Goal: Book appointment/travel/reservation

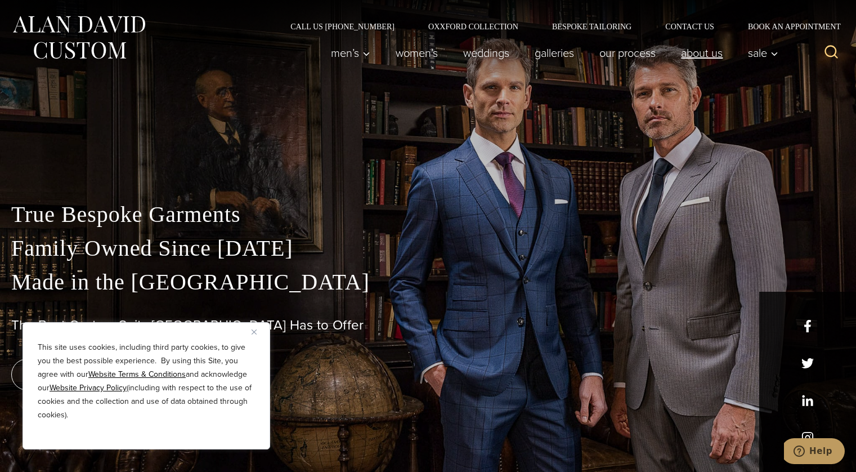
click at [709, 52] on link "About Us" at bounding box center [702, 53] width 67 height 23
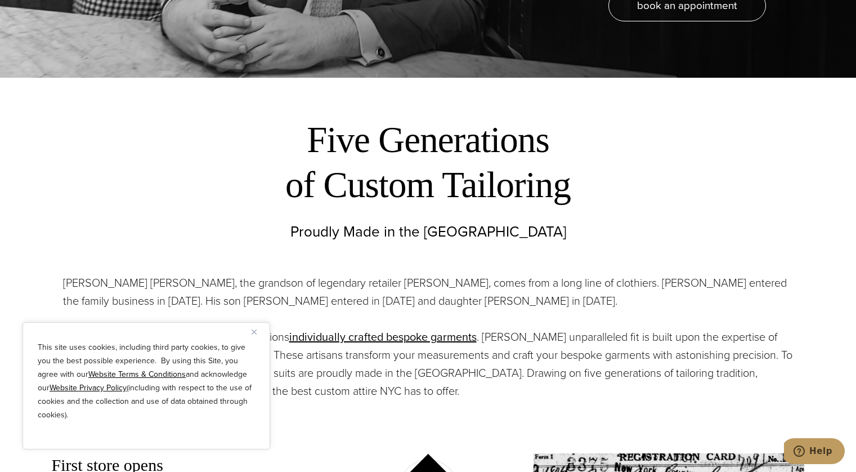
scroll to position [338, 0]
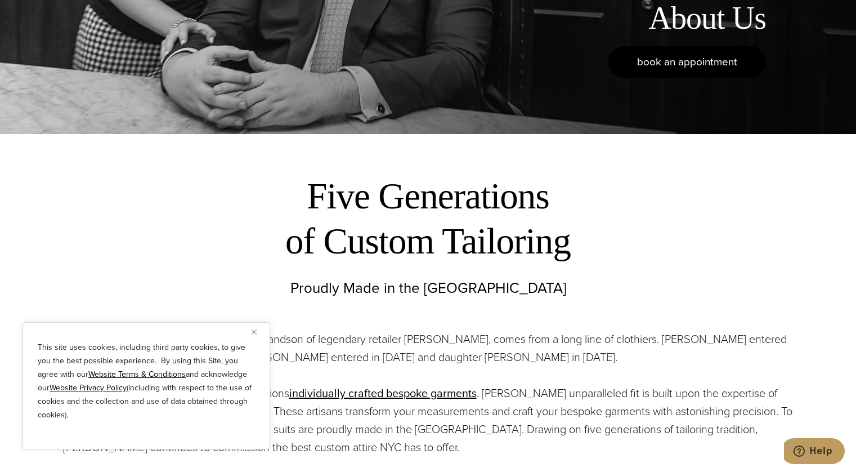
click at [744, 48] on link "book an appointment" at bounding box center [688, 62] width 158 height 32
